Goal: Task Accomplishment & Management: Manage account settings

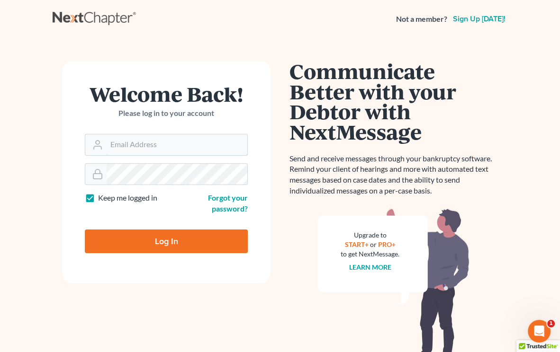
type input "[PERSON_NAME][EMAIL_ADDRESS][DOMAIN_NAME]"
click at [138, 233] on div "Log In" at bounding box center [166, 237] width 163 height 31
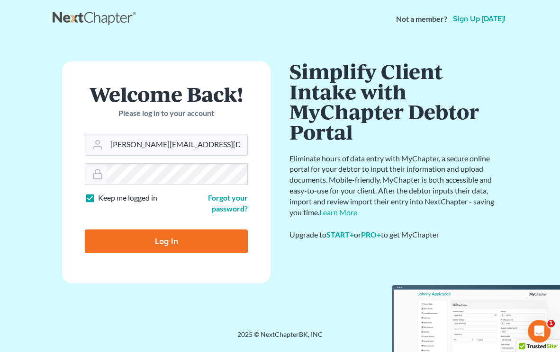
click at [138, 234] on input "Log In" at bounding box center [166, 242] width 163 height 24
type input "Thinking..."
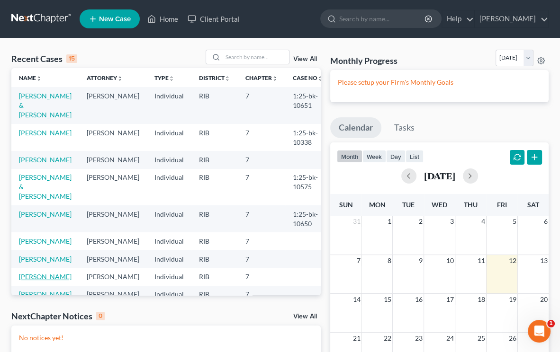
click at [32, 281] on link "[PERSON_NAME]" at bounding box center [45, 277] width 53 height 8
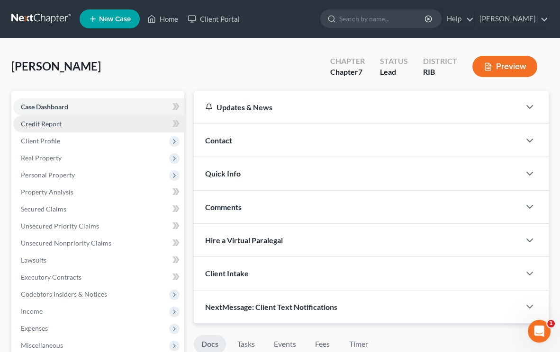
click at [94, 128] on link "Credit Report" at bounding box center [98, 124] width 171 height 17
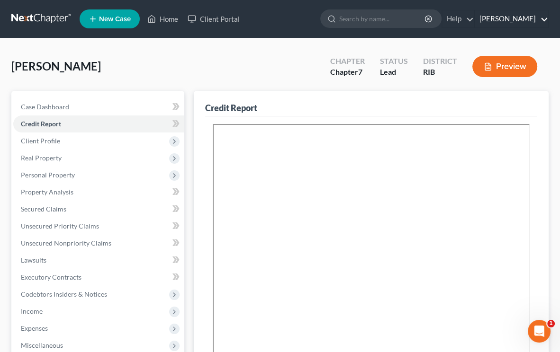
click at [527, 19] on link "Robert Lapointe" at bounding box center [511, 18] width 73 height 17
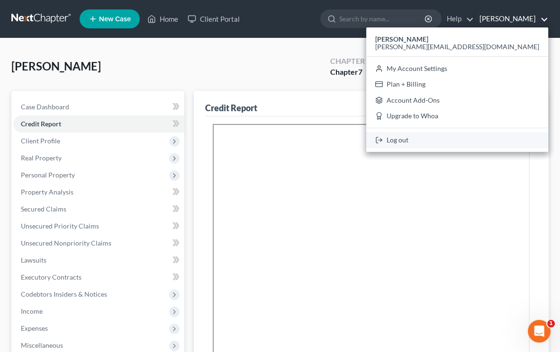
click at [478, 139] on link "Log out" at bounding box center [457, 140] width 182 height 16
